Goal: Information Seeking & Learning: Learn about a topic

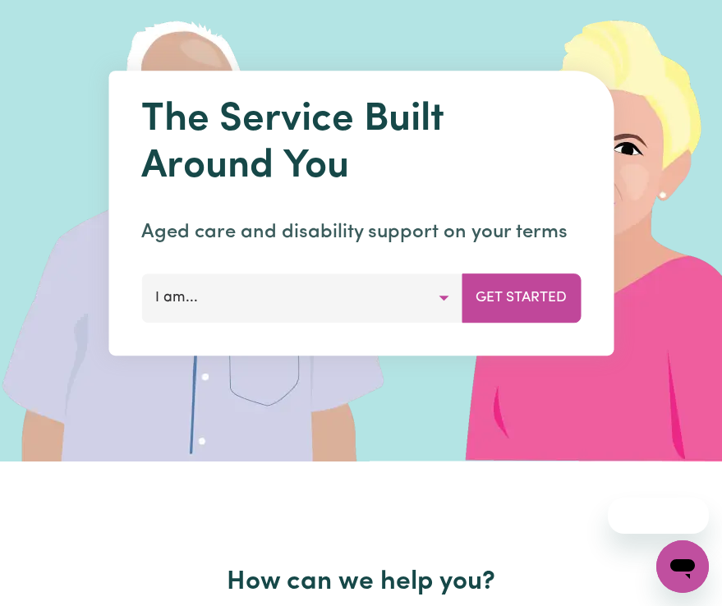
scroll to position [156, 0]
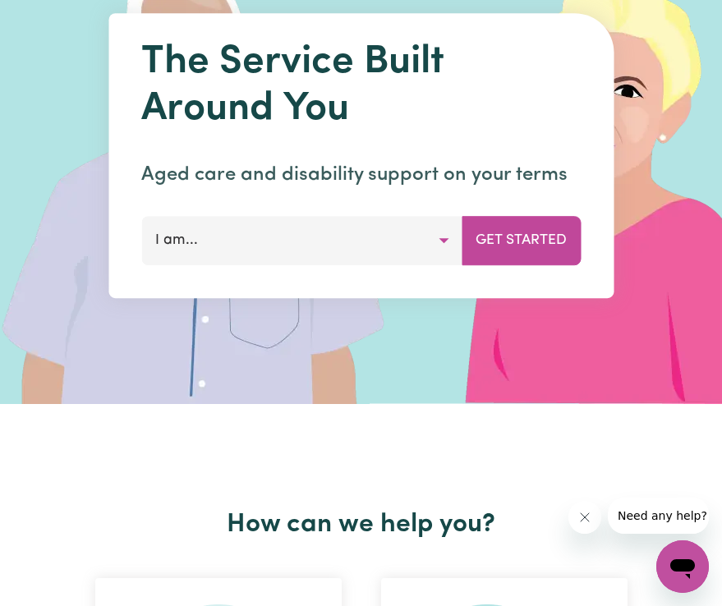
click at [413, 244] on button "I am..." at bounding box center [301, 240] width 321 height 49
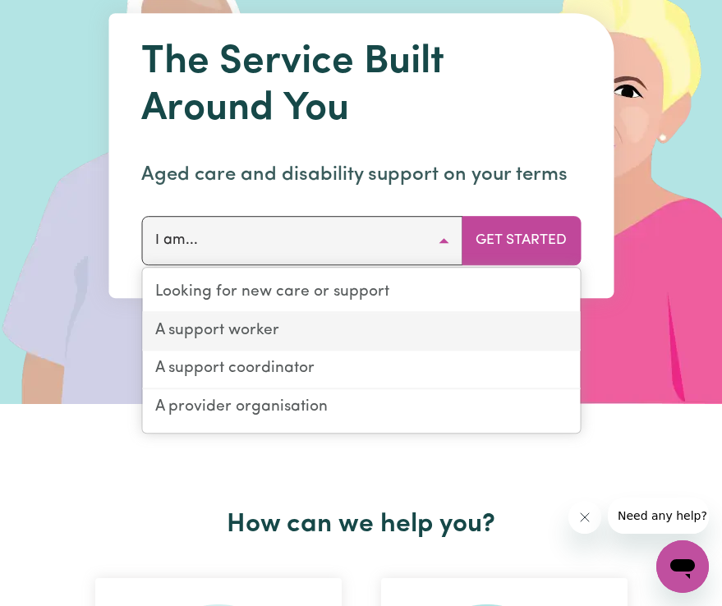
click at [390, 318] on link "A support worker" at bounding box center [361, 332] width 438 height 39
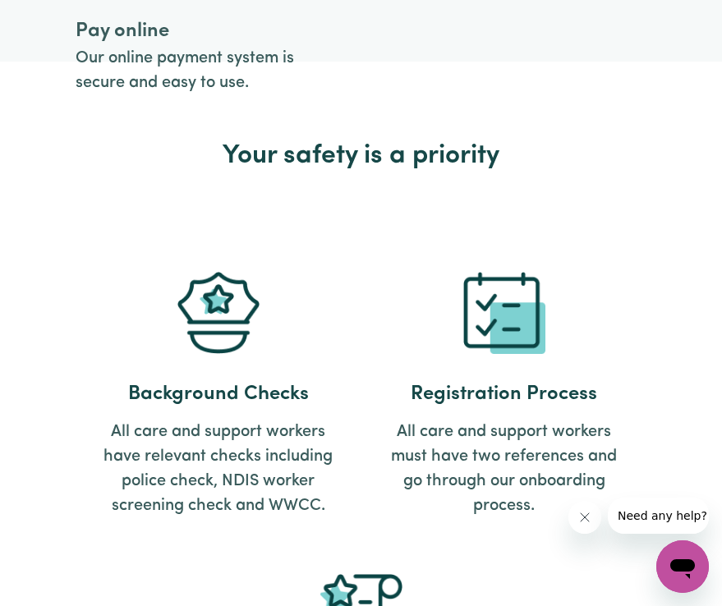
scroll to position [6043, 0]
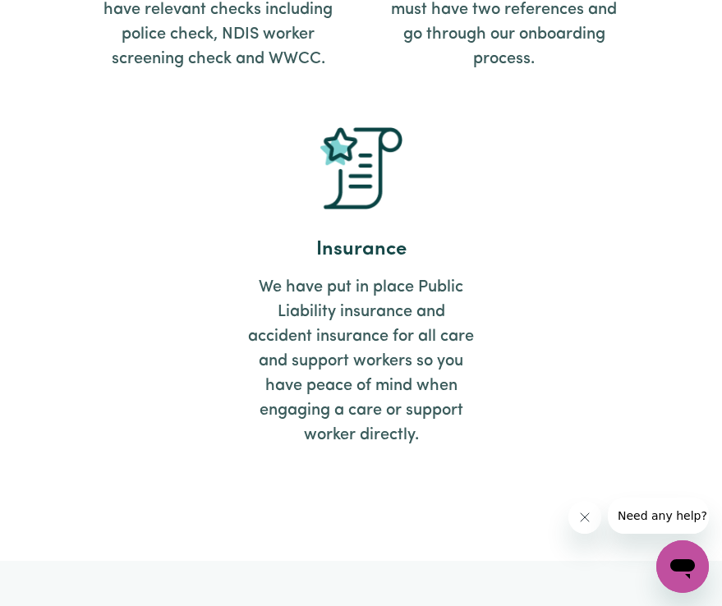
scroll to position [6258, 0]
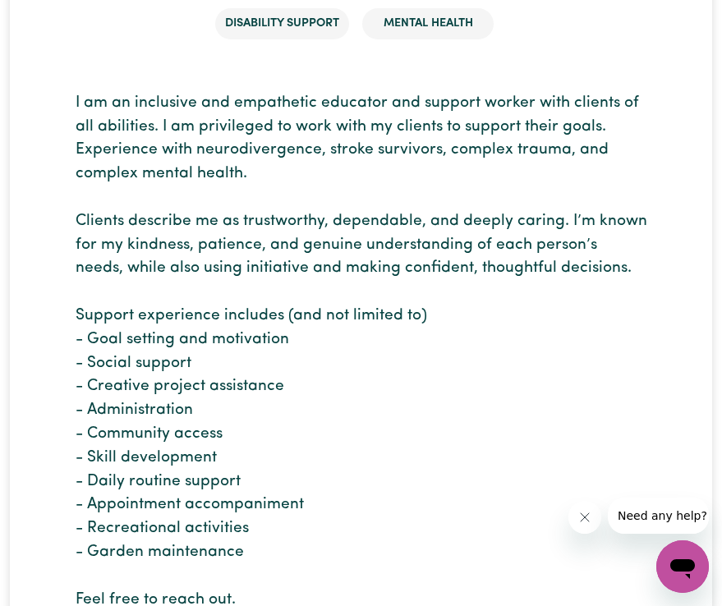
scroll to position [548, 0]
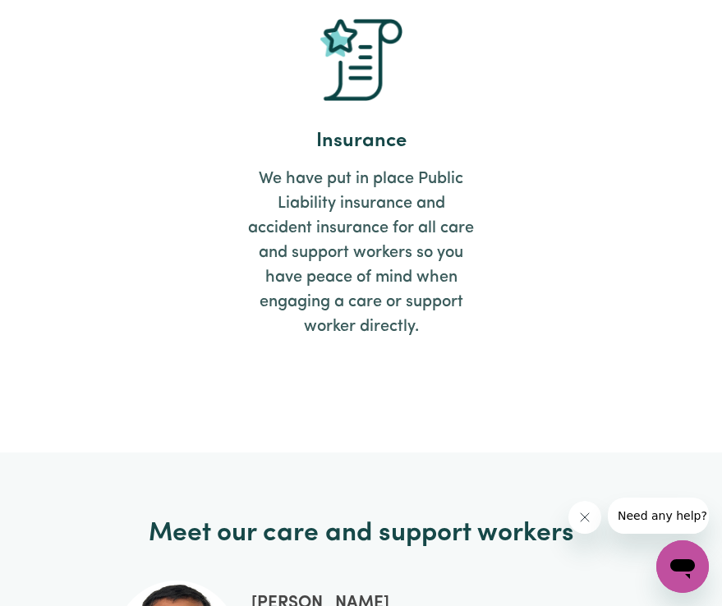
scroll to position [6479, 0]
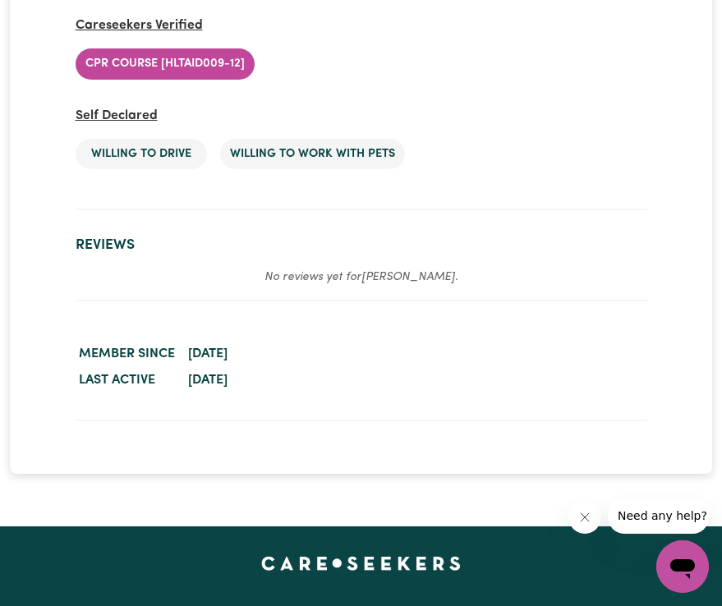
scroll to position [2600, 0]
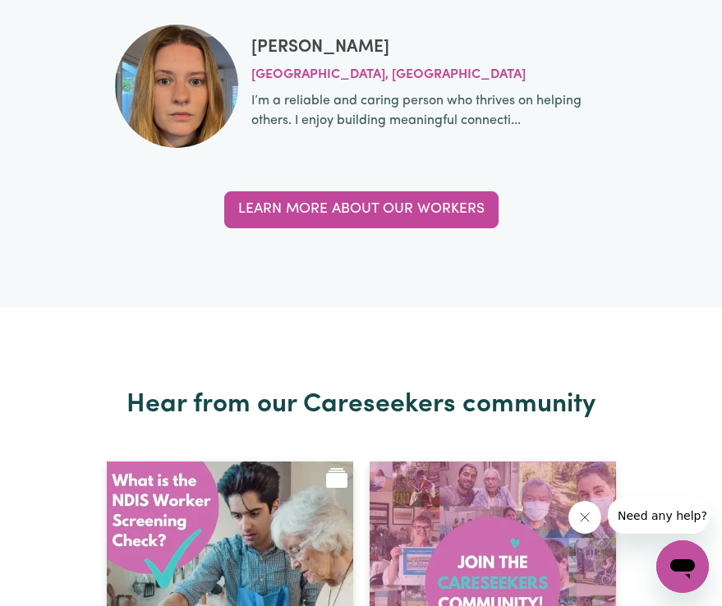
scroll to position [7170, 0]
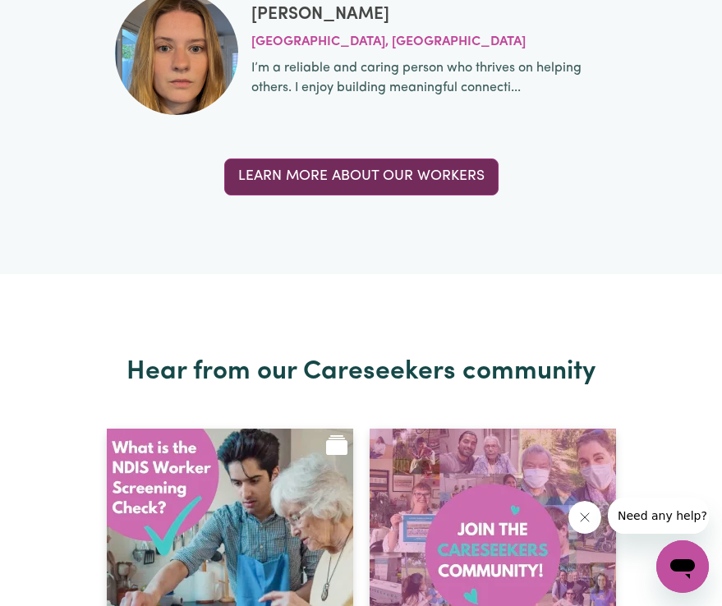
click at [289, 166] on link "Learn more about our workers" at bounding box center [361, 177] width 274 height 36
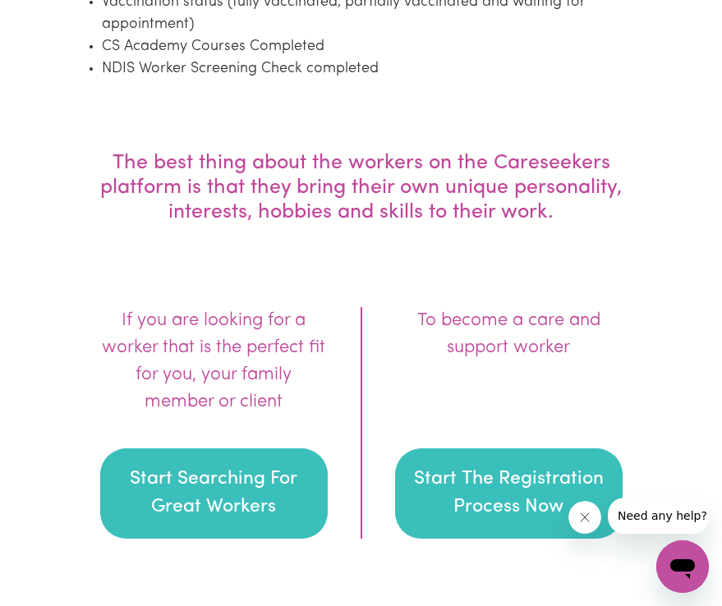
scroll to position [2649, 0]
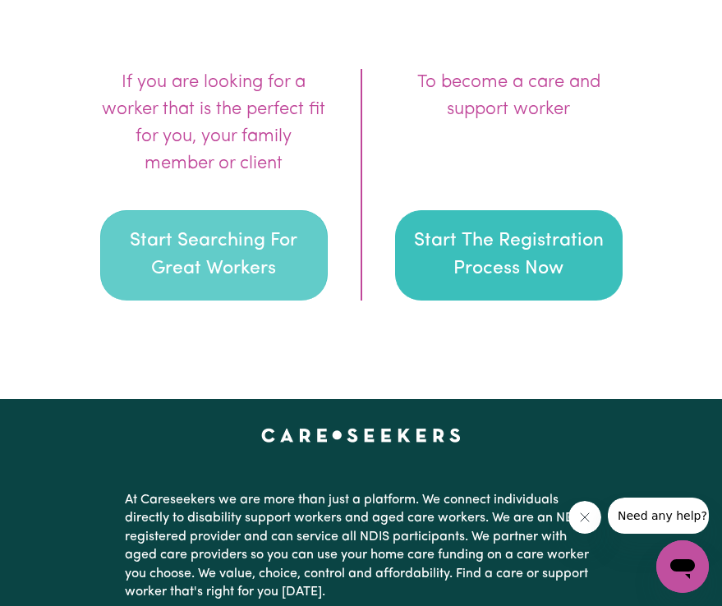
click at [236, 216] on button "Start Searching For Great Workers" at bounding box center [214, 255] width 228 height 90
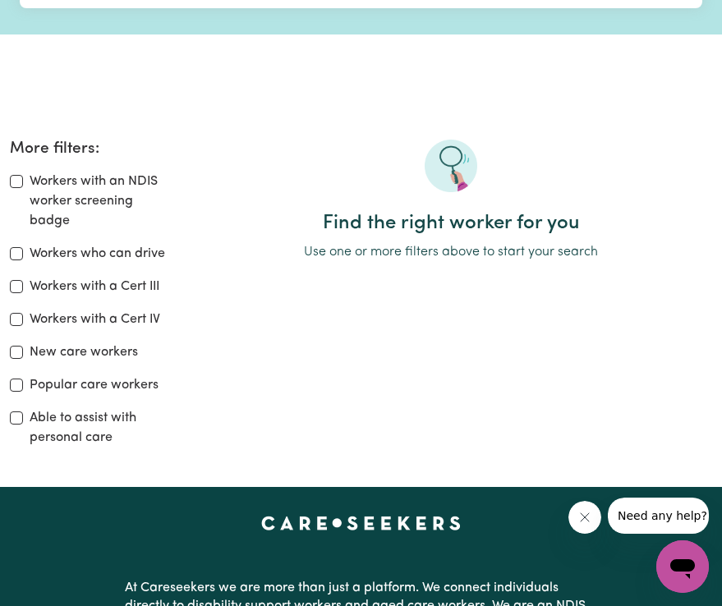
scroll to position [371, 0]
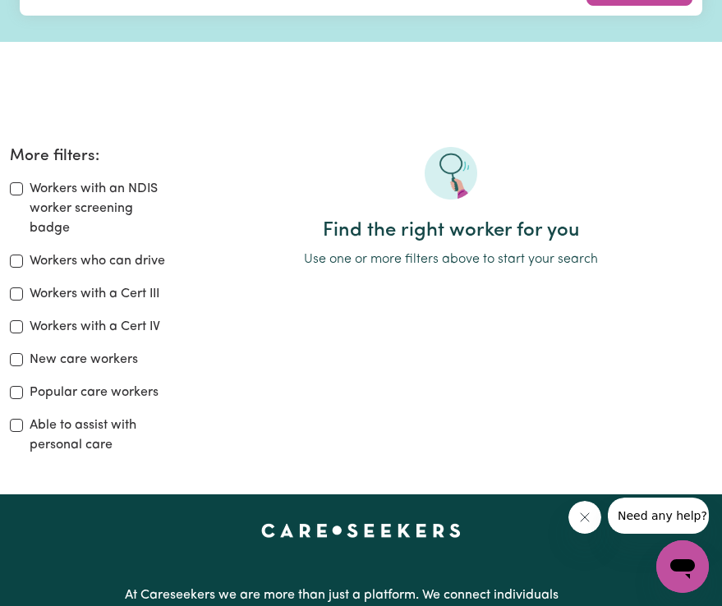
click at [84, 192] on label "Workers with an NDIS worker screening badge" at bounding box center [100, 208] width 141 height 59
click at [23, 192] on input "Workers with an NDIS worker screening badge" at bounding box center [16, 188] width 13 height 13
checkbox input "true"
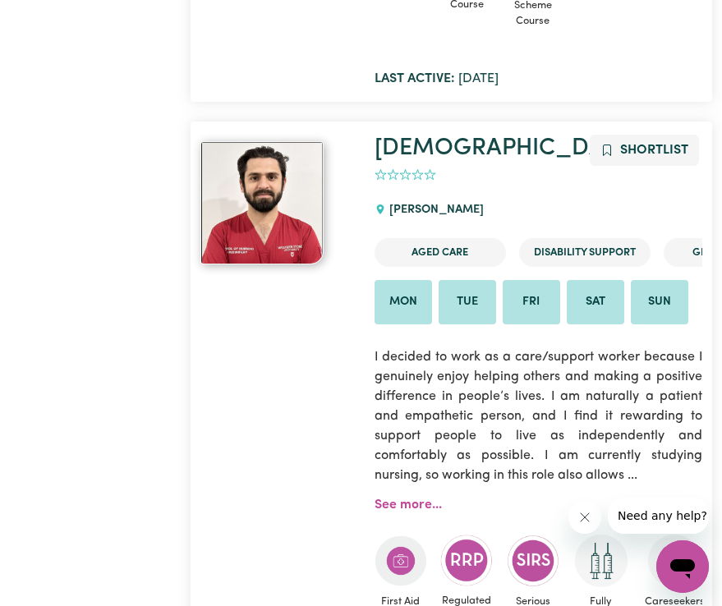
scroll to position [4241, 0]
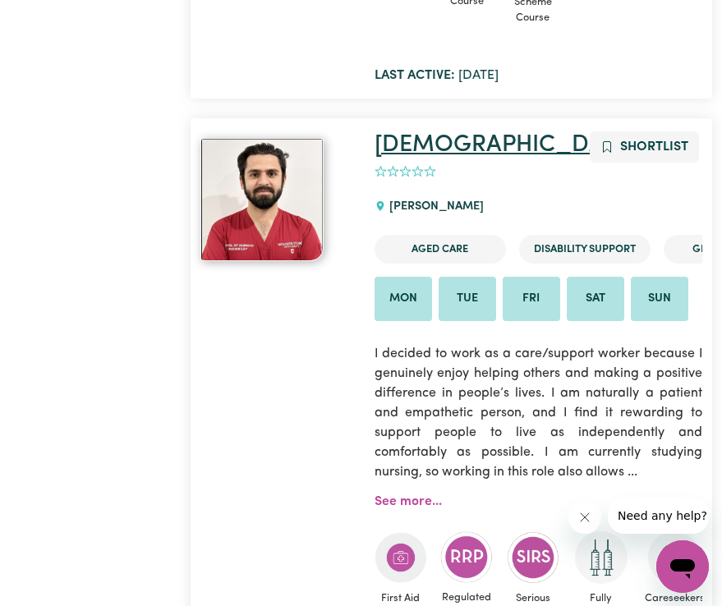
click at [407, 133] on link "[DEMOGRAPHIC_DATA]" at bounding box center [507, 145] width 265 height 24
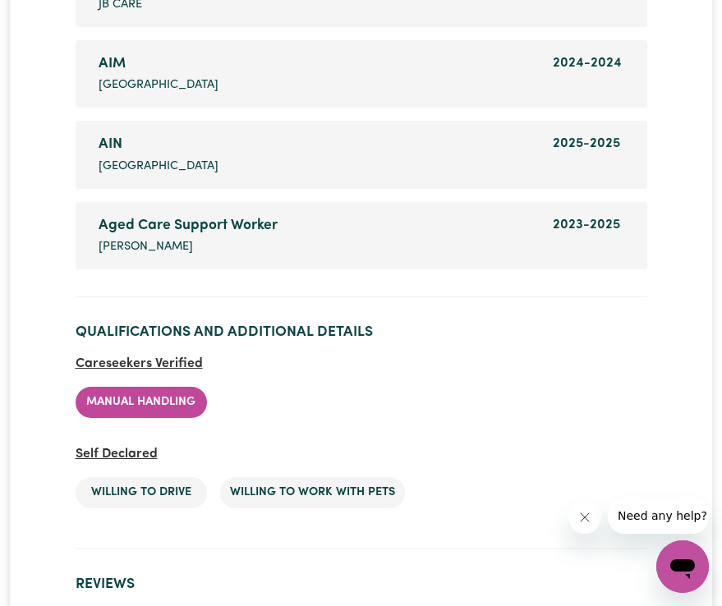
scroll to position [2653, 0]
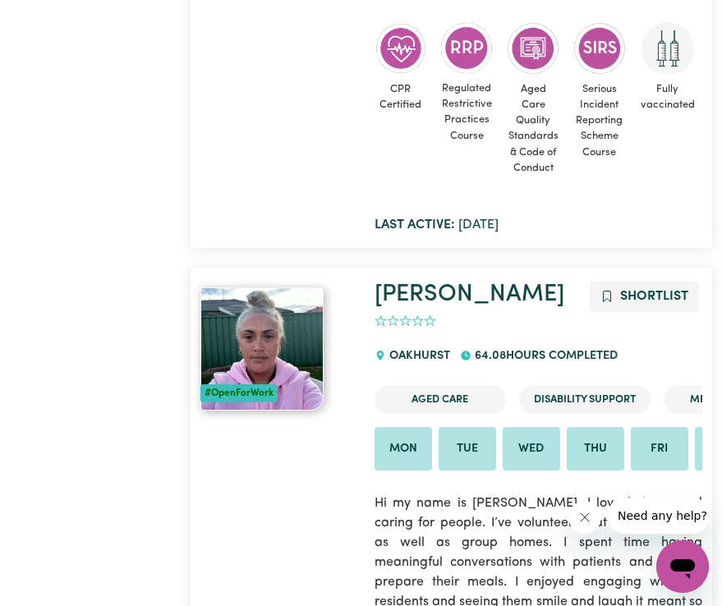
scroll to position [12673, 0]
